Goal: Task Accomplishment & Management: Complete application form

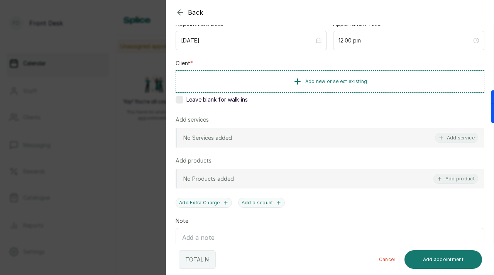
scroll to position [90, 0]
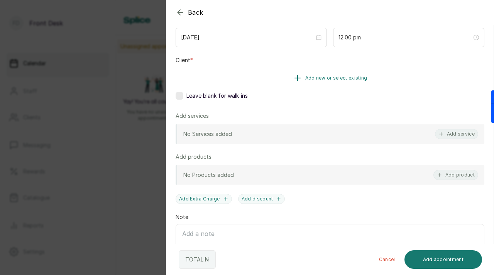
click at [332, 74] on button "Add new or select existing" at bounding box center [330, 78] width 309 height 22
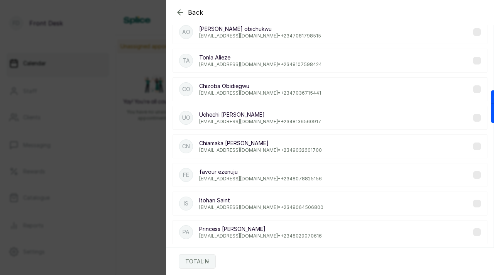
scroll to position [0, 0]
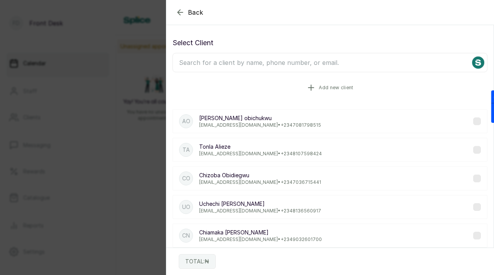
click at [321, 84] on span "Add new client" at bounding box center [336, 87] width 34 height 6
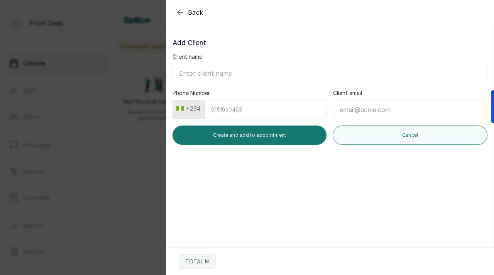
click at [280, 73] on input "Client name" at bounding box center [329, 73] width 315 height 19
paste input "Ochuwa Email : [EMAIL_ADDRESS][DOMAIN_NAME]"
drag, startPoint x: 207, startPoint y: 76, endPoint x: 224, endPoint y: 75, distance: 16.6
click at [224, 75] on input "Ochuwa Email : [EMAIL_ADDRESS][DOMAIN_NAME]" at bounding box center [329, 73] width 315 height 19
drag, startPoint x: 207, startPoint y: 74, endPoint x: 289, endPoint y: 74, distance: 82.2
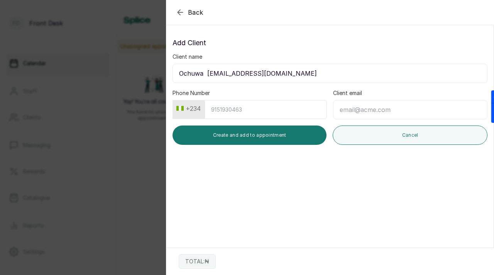
click at [289, 74] on input "Ochuwa [EMAIL_ADDRESS][DOMAIN_NAME]" at bounding box center [329, 73] width 315 height 19
type input "Ochuwa"
click at [373, 112] on input "Client email" at bounding box center [410, 109] width 154 height 19
paste input "[EMAIL_ADDRESS][DOMAIN_NAME]"
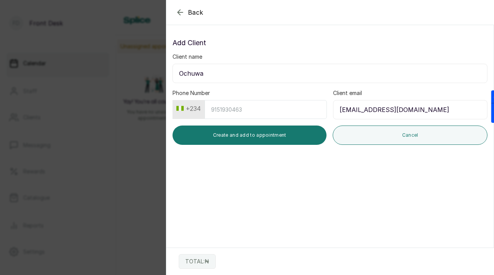
drag, startPoint x: 345, startPoint y: 111, endPoint x: 356, endPoint y: 113, distance: 11.2
click at [356, 113] on input "[EMAIL_ADDRESS][DOMAIN_NAME]" at bounding box center [410, 109] width 154 height 19
type input "[EMAIL_ADDRESS][DOMAIN_NAME]"
click at [278, 72] on input "Ochuwa" at bounding box center [329, 73] width 315 height 19
paste input "eze"
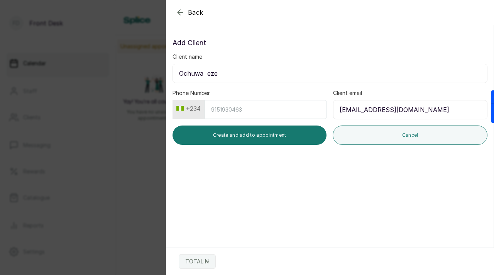
type input "Ochuwa eze"
click at [251, 110] on input "Phone Number" at bounding box center [265, 109] width 122 height 19
paste input "8140736264"
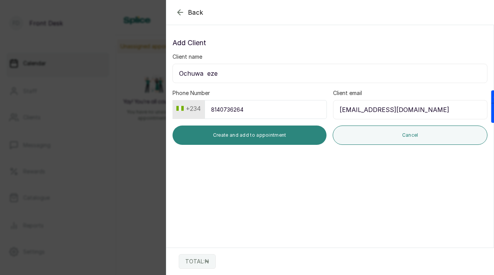
type input "8140736264"
click at [253, 134] on button "Create and add to appointment" at bounding box center [249, 134] width 154 height 19
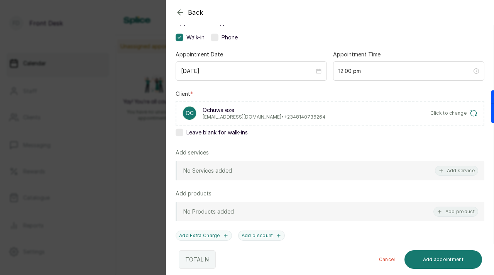
scroll to position [129, 0]
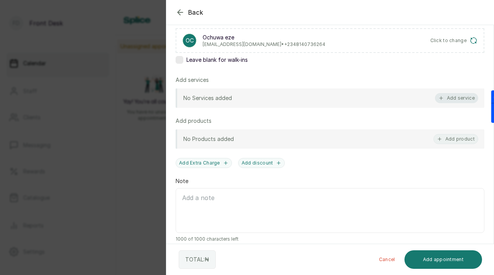
click at [456, 99] on button "Add service" at bounding box center [456, 98] width 43 height 10
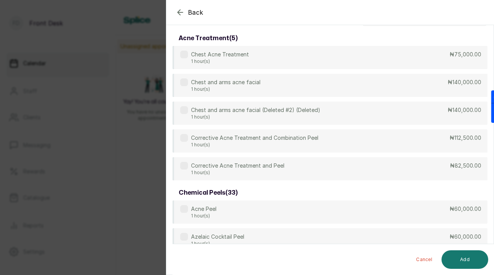
scroll to position [0, 0]
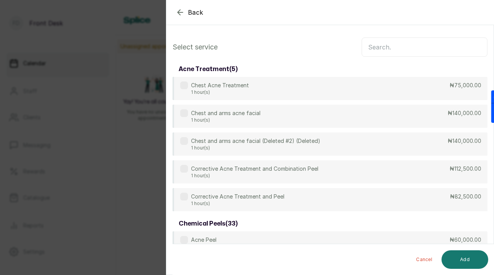
click at [390, 50] on input "text" at bounding box center [424, 46] width 126 height 19
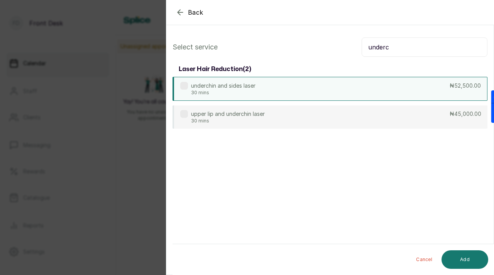
type input "underc"
click at [186, 85] on label at bounding box center [184, 86] width 8 height 8
click at [466, 259] on button "Add" at bounding box center [464, 259] width 47 height 19
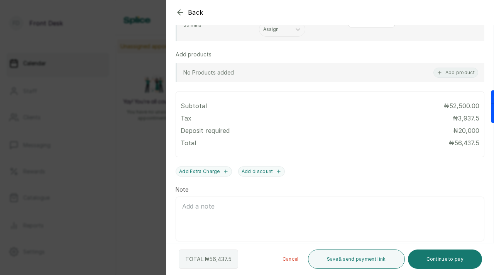
scroll to position [235, 0]
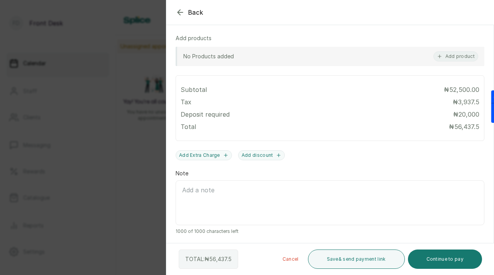
click at [312, 189] on textarea "Note" at bounding box center [330, 202] width 309 height 45
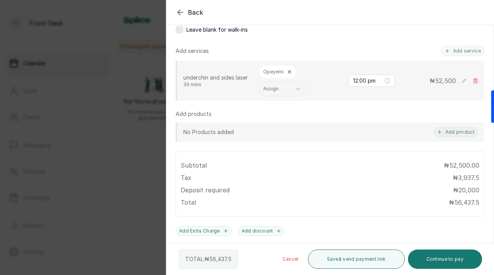
type textarea "Giveaway - Laser"
click at [474, 79] on icon at bounding box center [475, 80] width 4 height 5
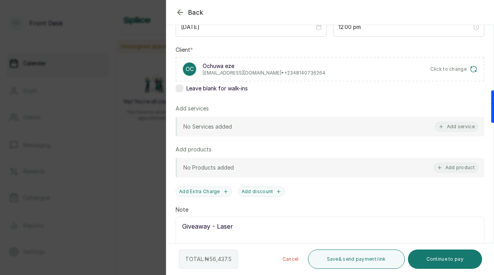
scroll to position [114, 0]
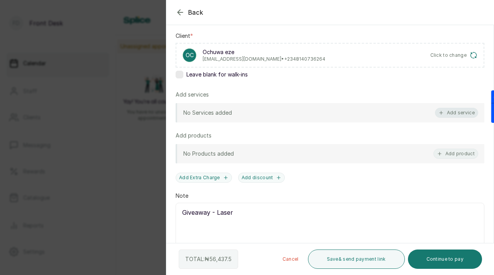
click at [442, 113] on icon "button" at bounding box center [440, 112] width 5 height 5
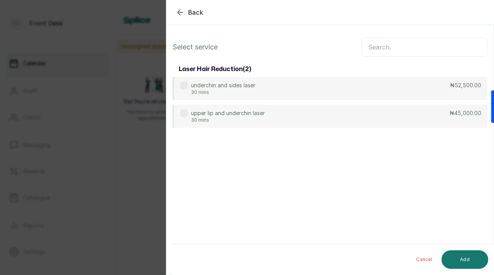
click at [385, 49] on input "text" at bounding box center [424, 46] width 126 height 19
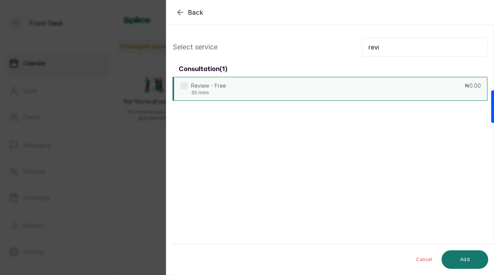
type input "revi"
click at [186, 86] on label at bounding box center [184, 86] width 8 height 8
click at [453, 257] on button "Add" at bounding box center [464, 259] width 47 height 19
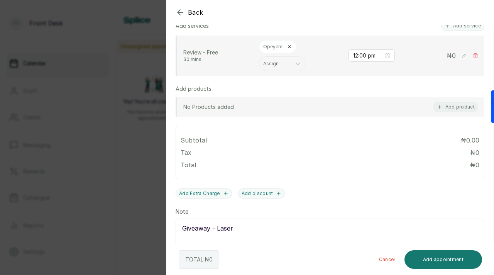
scroll to position [222, 0]
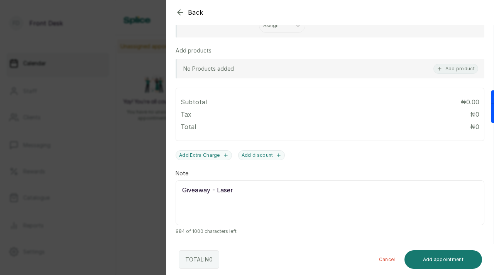
click at [250, 191] on textarea "Giveaway - Laser" at bounding box center [330, 202] width 309 height 45
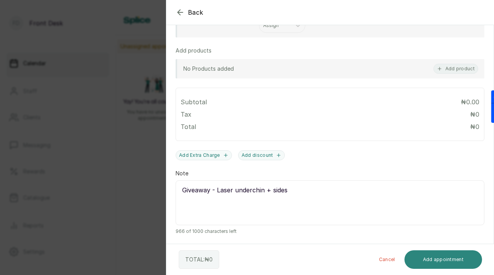
type textarea "Giveaway - Laser underchin + sides"
click at [433, 258] on button "Add appointment" at bounding box center [443, 259] width 78 height 19
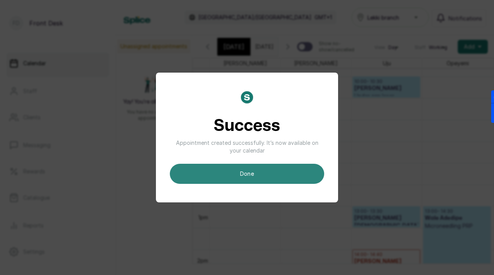
click at [279, 169] on button "done" at bounding box center [247, 174] width 154 height 20
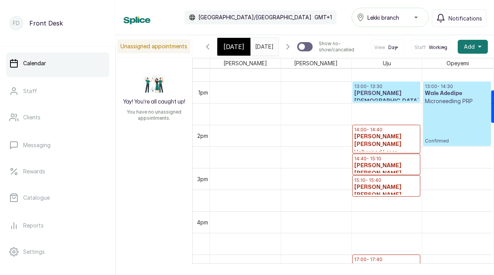
scroll to position [0, 0]
